Goal: Answer question/provide support: Share knowledge or assist other users

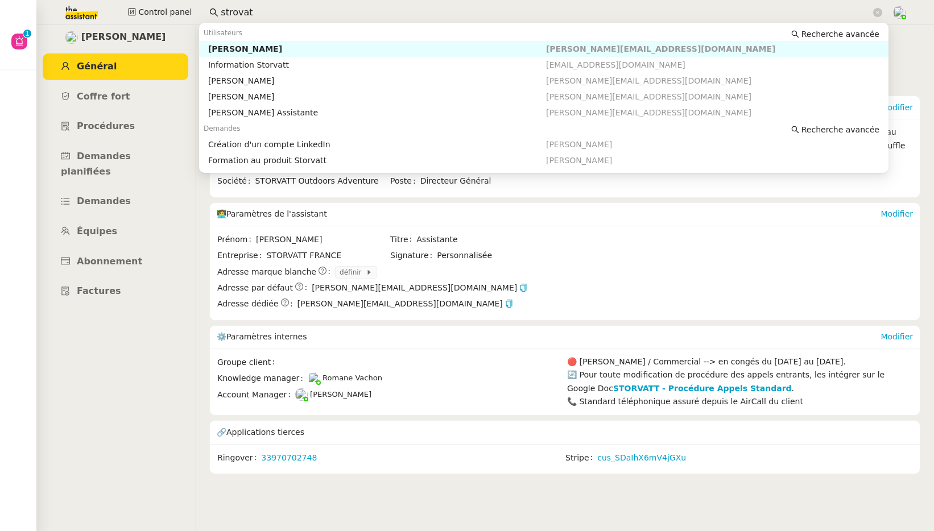
drag, startPoint x: 240, startPoint y: 12, endPoint x: 208, endPoint y: 14, distance: 32.5
click at [208, 14] on nz-input-group "strovat" at bounding box center [545, 12] width 685 height 17
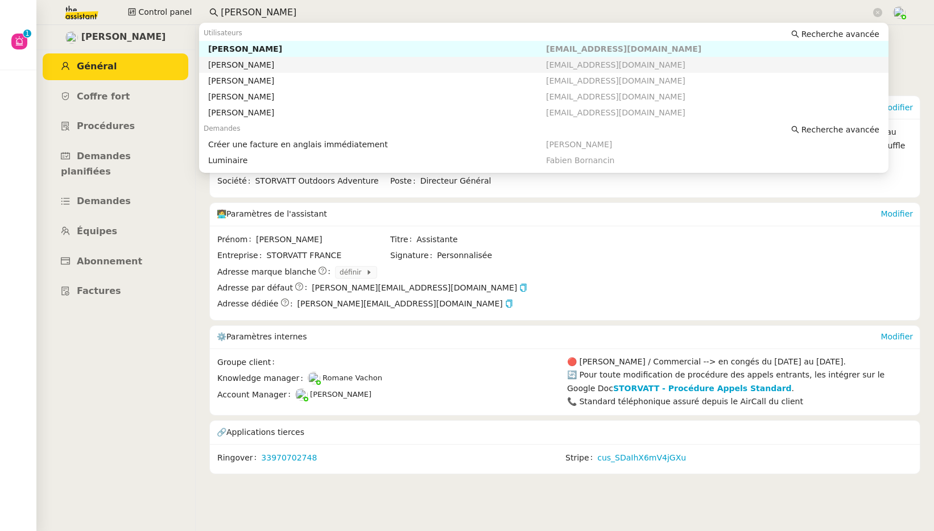
click at [261, 60] on div "[PERSON_NAME]" at bounding box center [377, 65] width 338 height 10
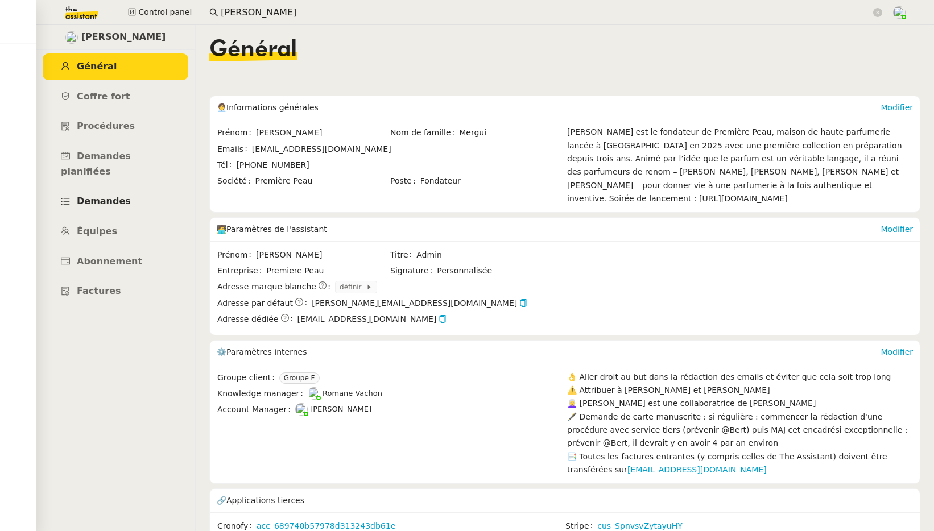
click at [77, 196] on span "Demandes" at bounding box center [104, 201] width 54 height 11
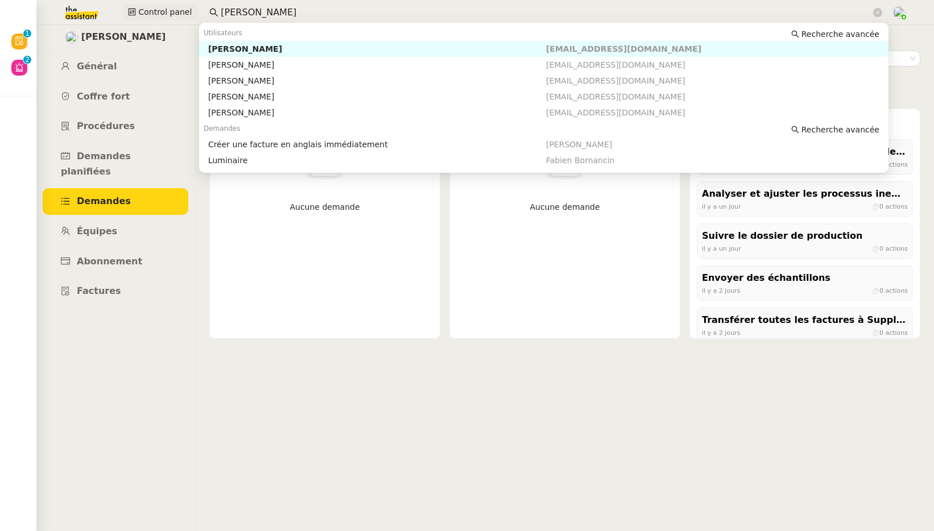
drag, startPoint x: 269, startPoint y: 9, endPoint x: 173, endPoint y: 10, distance: 96.1
click at [175, 10] on div "Control panel pierre m" at bounding box center [466, 12] width 877 height 25
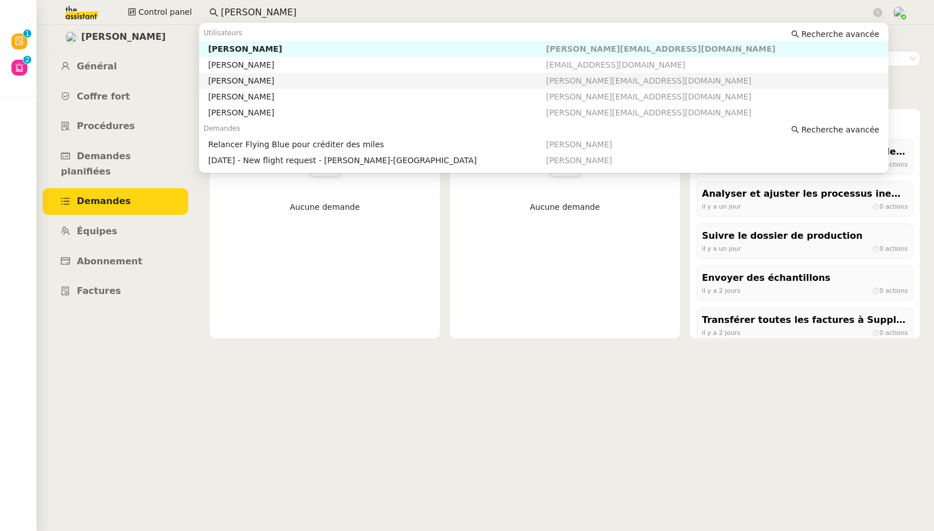
click at [243, 76] on div "Franck MUFFAT-JEANDET" at bounding box center [377, 81] width 338 height 10
type input "franck"
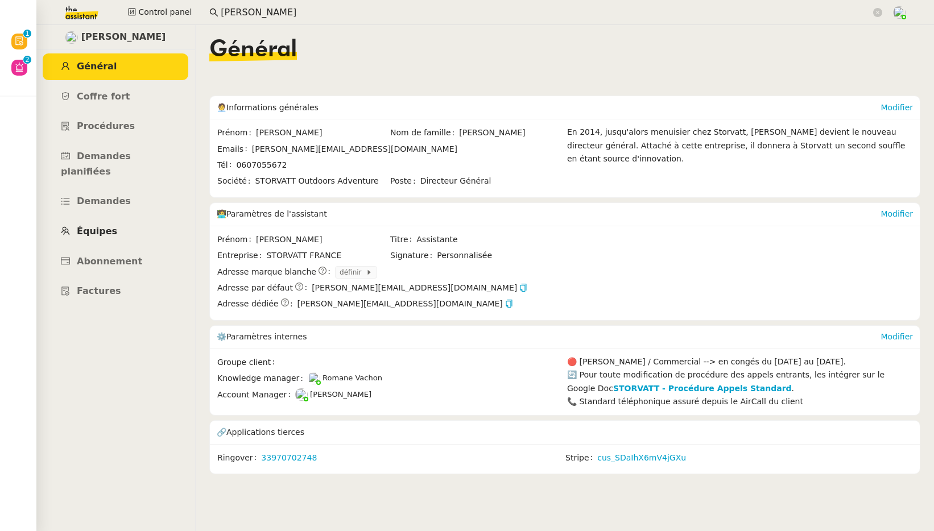
click at [101, 226] on span "Équipes" at bounding box center [97, 231] width 40 height 11
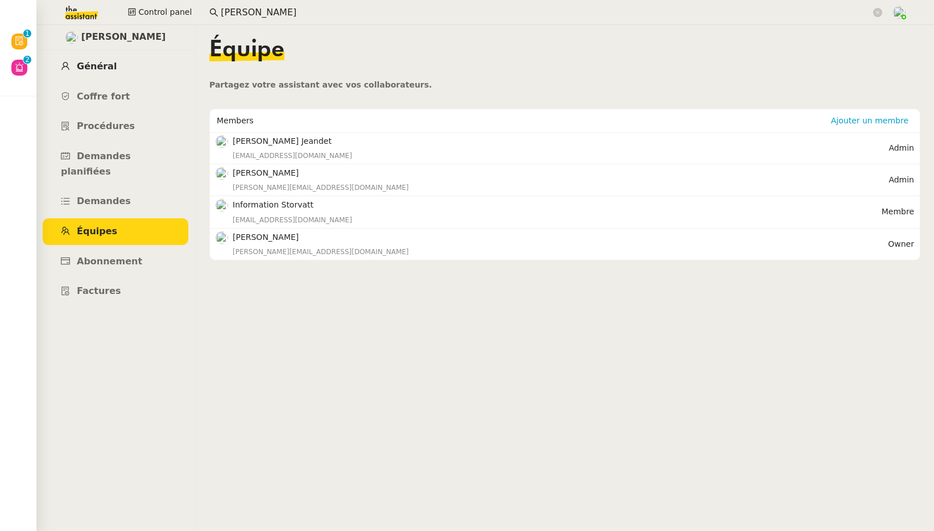
click at [101, 67] on span "Général" at bounding box center [97, 66] width 40 height 11
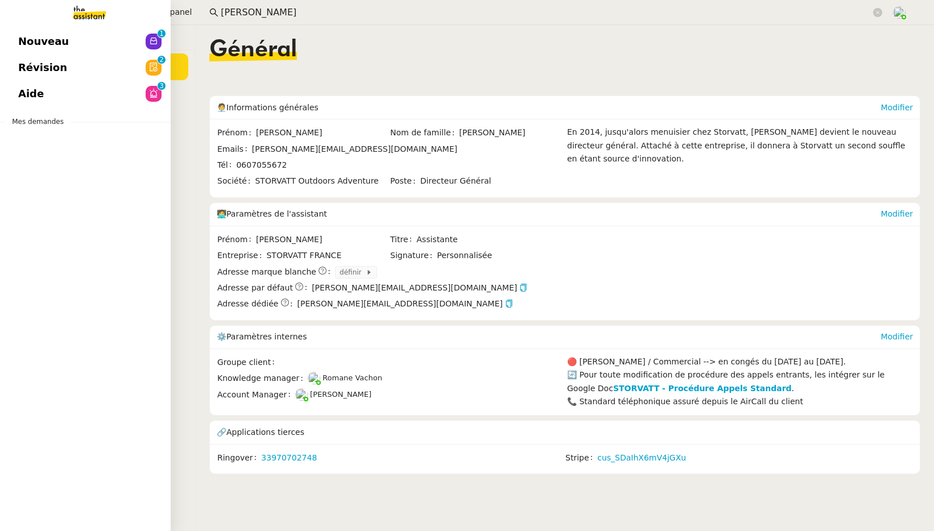
click at [35, 44] on span "Nouveau" at bounding box center [43, 41] width 51 height 17
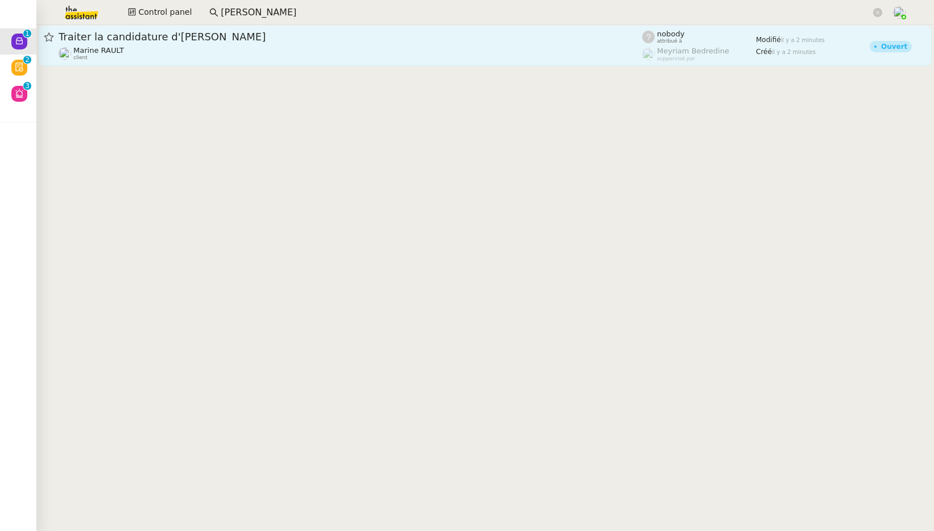
click at [203, 46] on div "Marine RAULT client" at bounding box center [350, 53] width 583 height 15
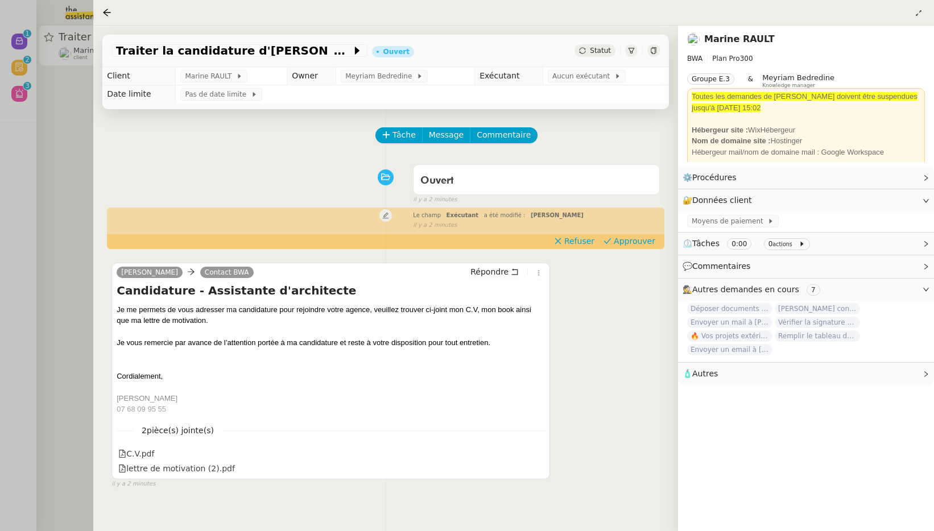
click at [754, 40] on link "Marine RAULT" at bounding box center [739, 39] width 70 height 11
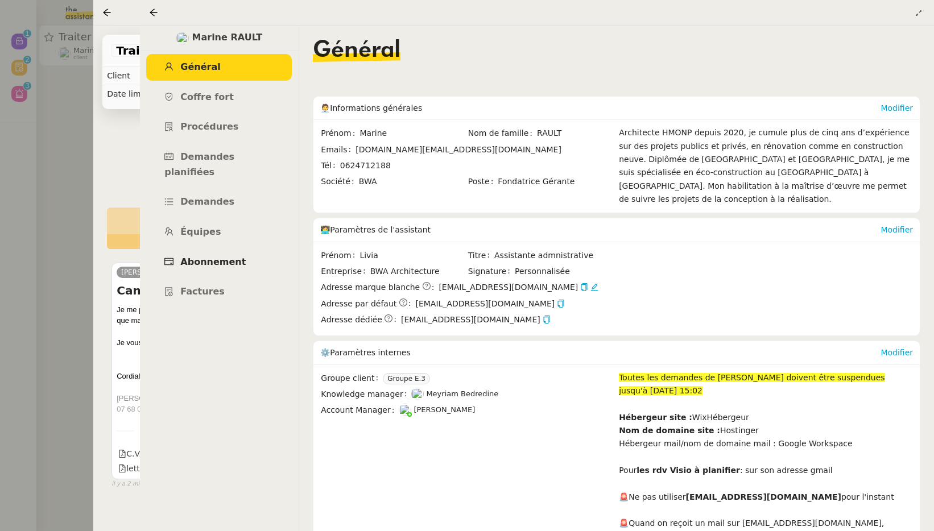
click at [223, 256] on span "Abonnement" at bounding box center [212, 261] width 65 height 11
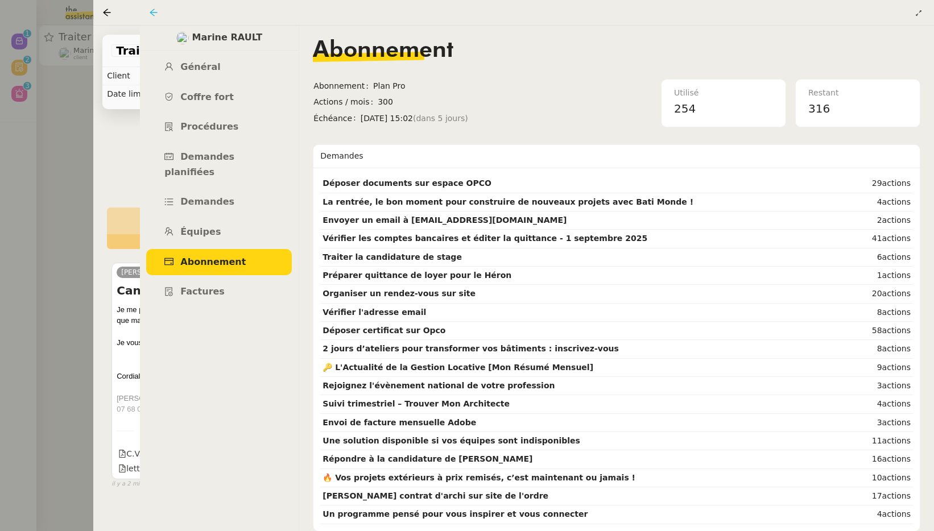
click at [155, 12] on icon at bounding box center [153, 12] width 9 height 9
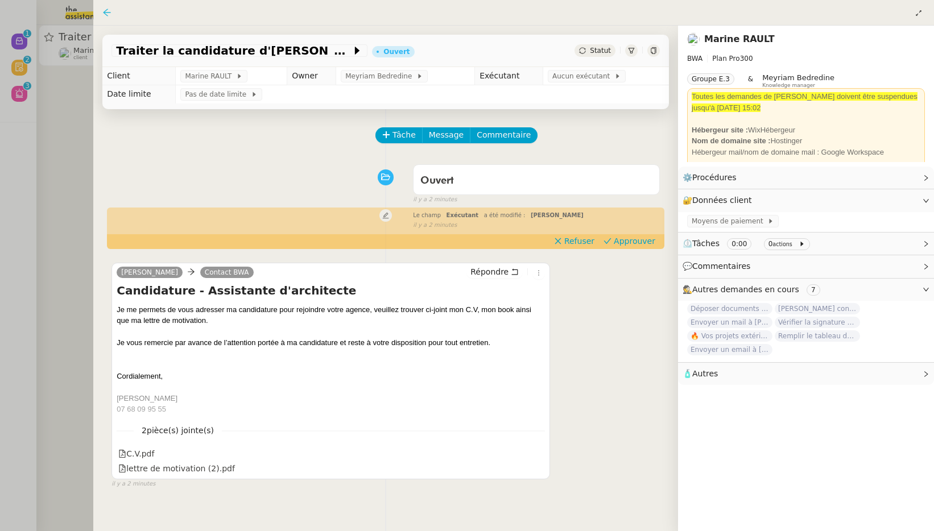
click at [110, 12] on icon at bounding box center [106, 12] width 9 height 9
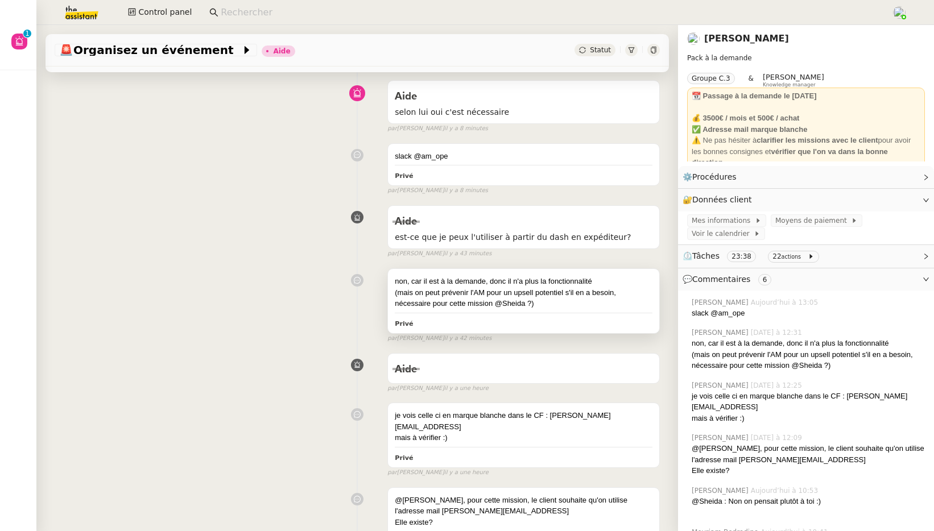
scroll to position [64, 0]
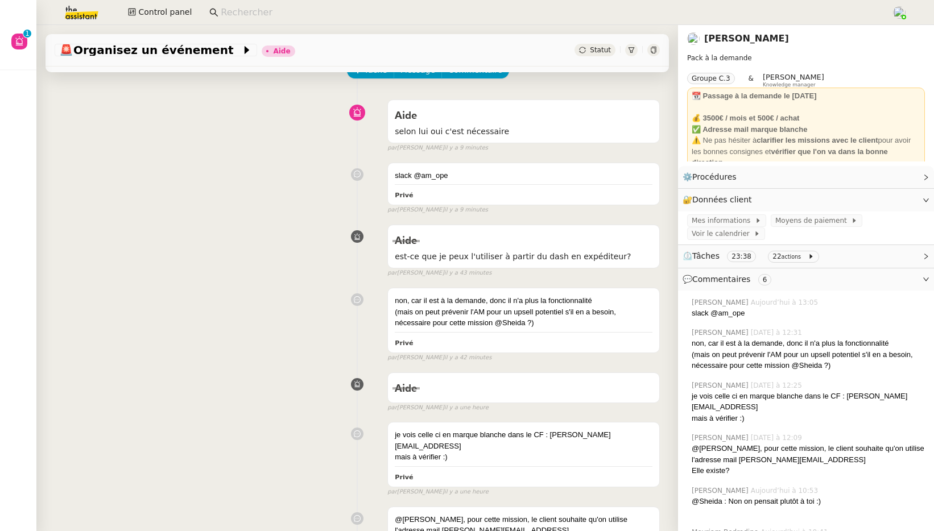
click at [720, 41] on link "[PERSON_NAME]" at bounding box center [746, 38] width 85 height 11
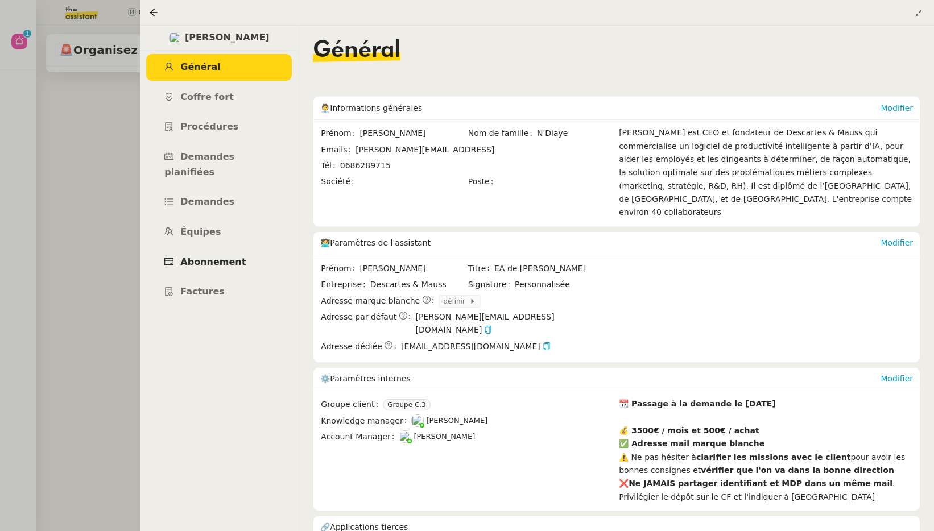
click at [231, 256] on span "Abonnement" at bounding box center [212, 261] width 65 height 11
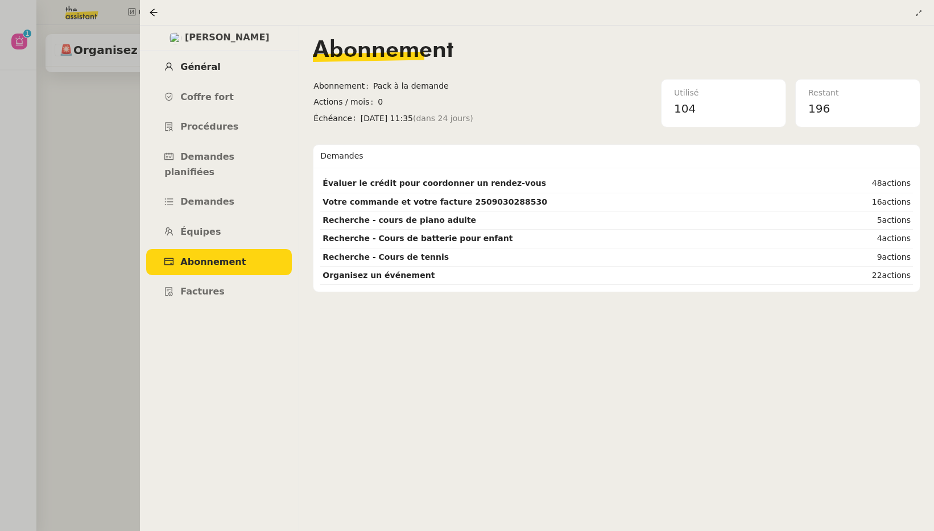
click at [203, 70] on span "Général" at bounding box center [200, 66] width 40 height 11
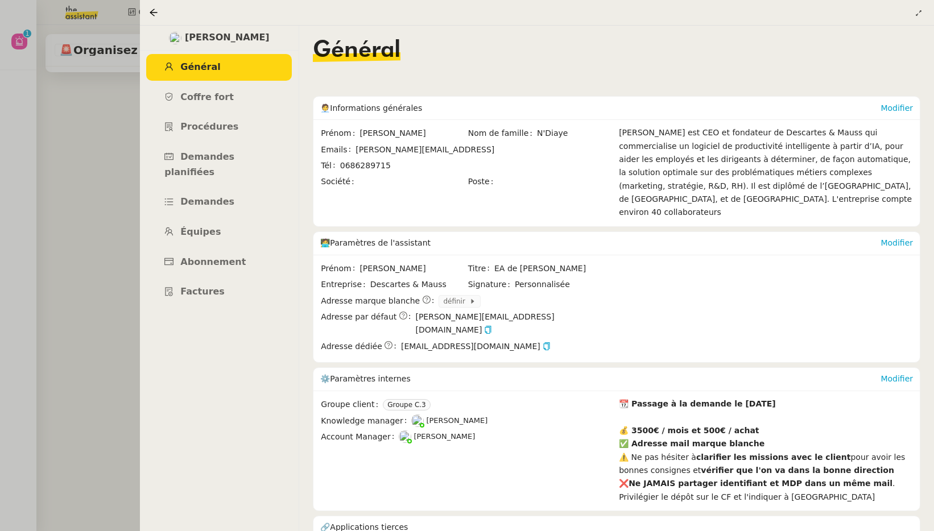
click at [155, 7] on div at bounding box center [156, 13] width 14 height 14
click at [155, 9] on icon at bounding box center [153, 12] width 9 height 9
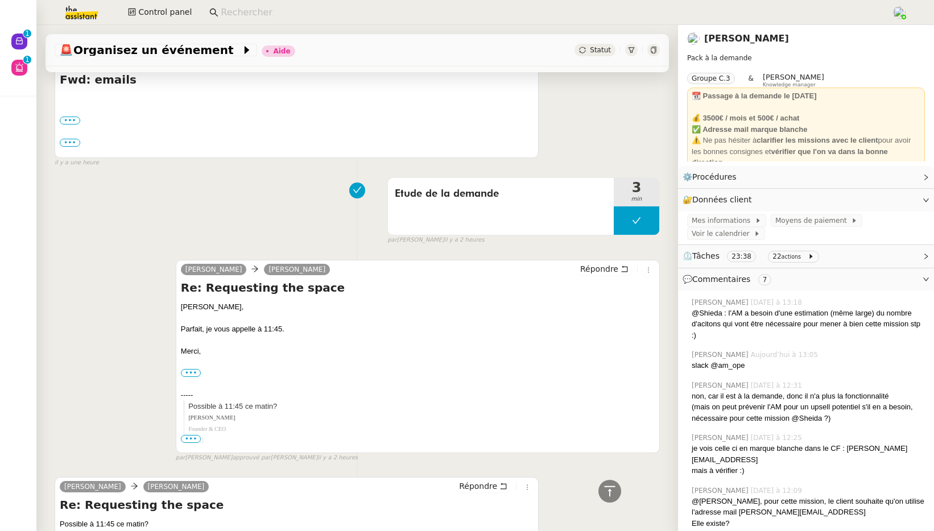
scroll to position [858, 0]
